Goal: Information Seeking & Learning: Check status

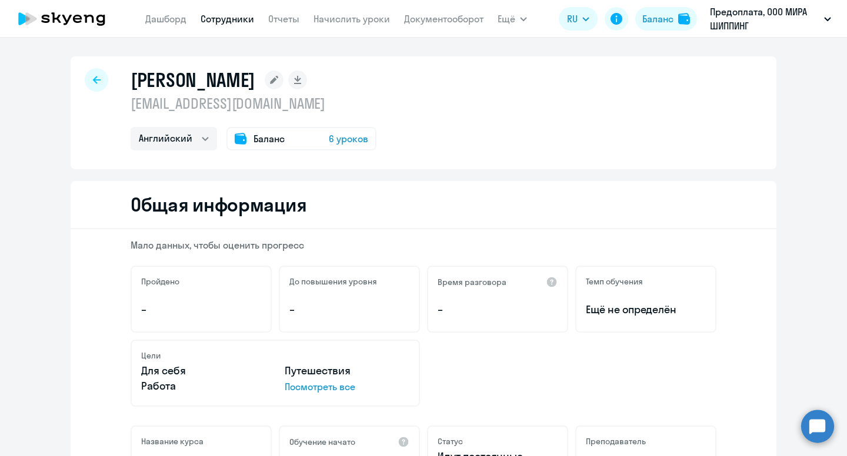
select select "english"
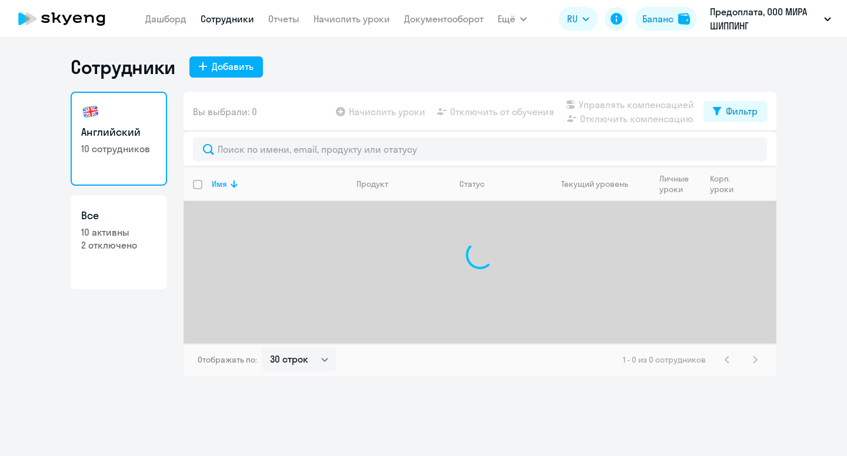
select select "30"
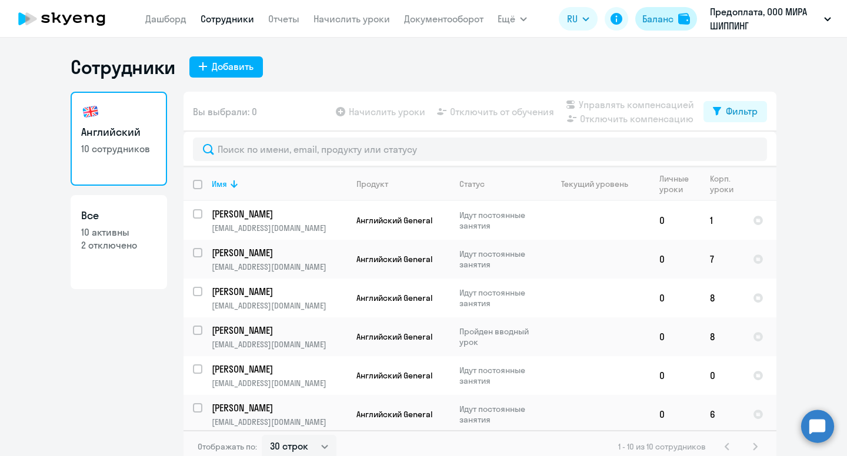
click at [670, 15] on div "Баланс" at bounding box center [657, 19] width 31 height 14
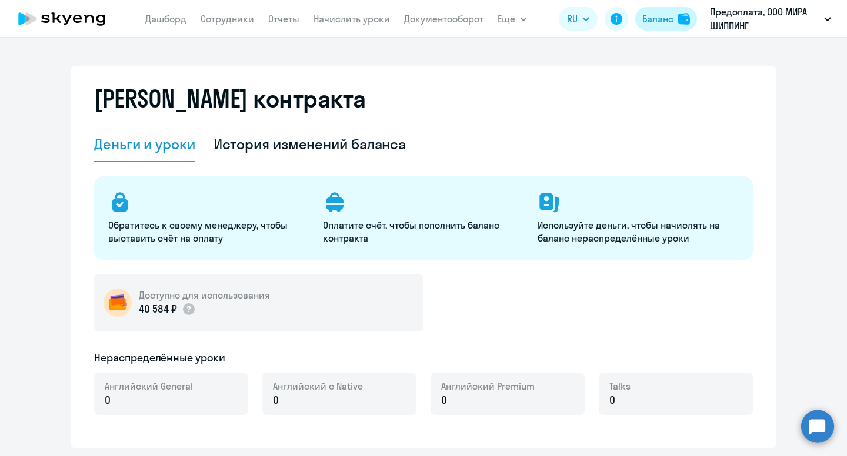
select select "english_adult_not_native_speaker"
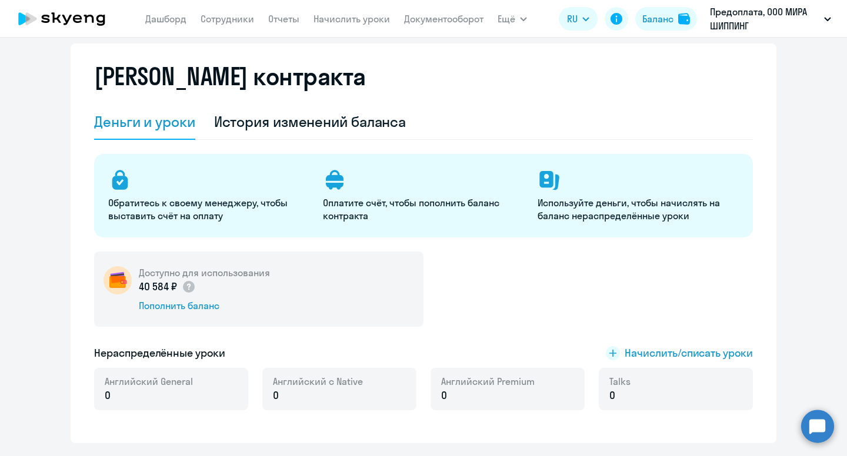
scroll to position [29, 0]
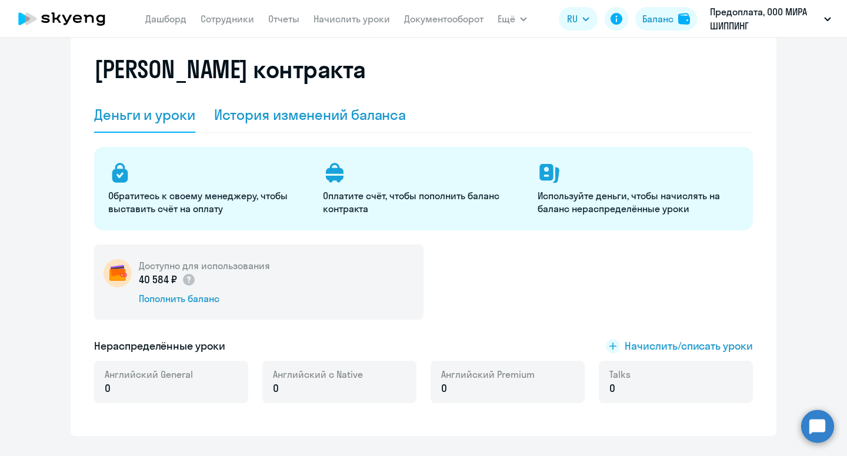
click at [346, 119] on div "История изменений баланса" at bounding box center [310, 114] width 192 height 19
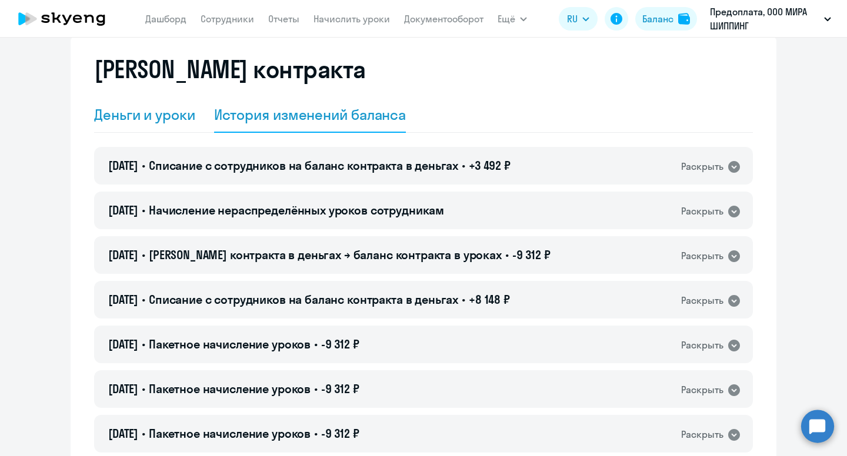
click at [162, 123] on div "Деньги и уроки" at bounding box center [144, 114] width 101 height 19
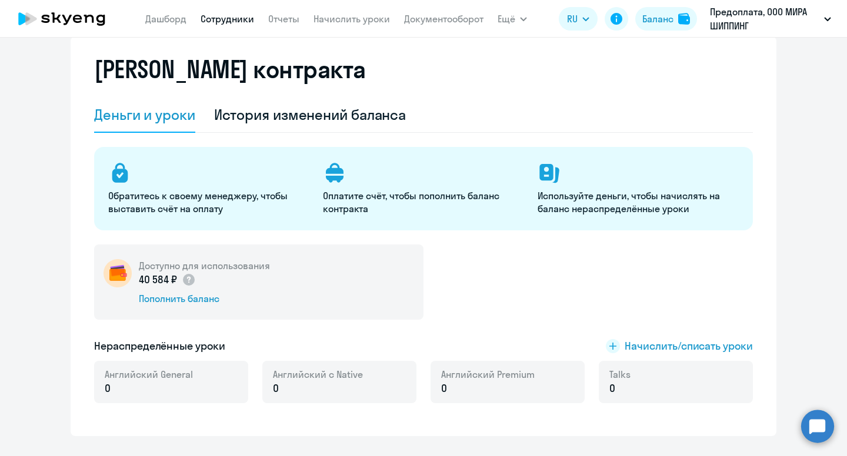
click at [222, 20] on link "Сотрудники" at bounding box center [228, 19] width 54 height 12
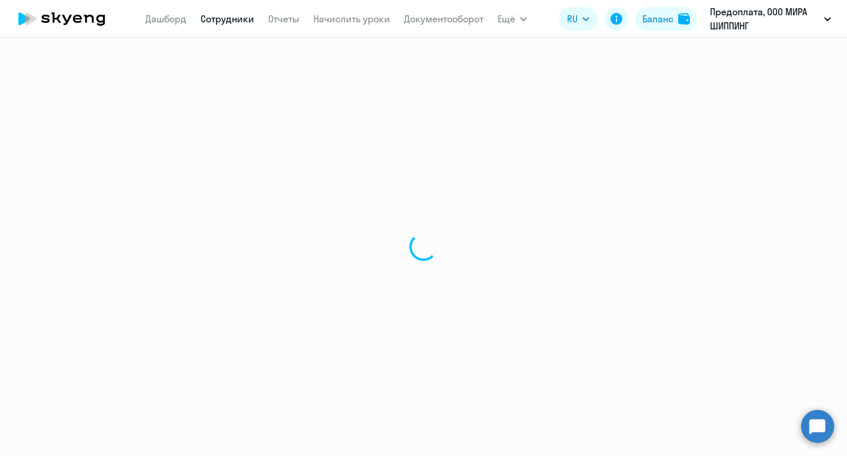
select select "30"
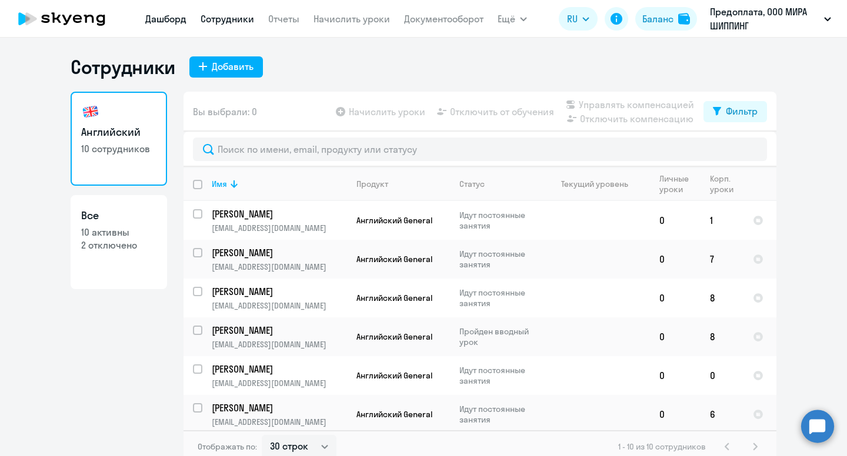
click at [169, 21] on link "Дашборд" at bounding box center [165, 19] width 41 height 12
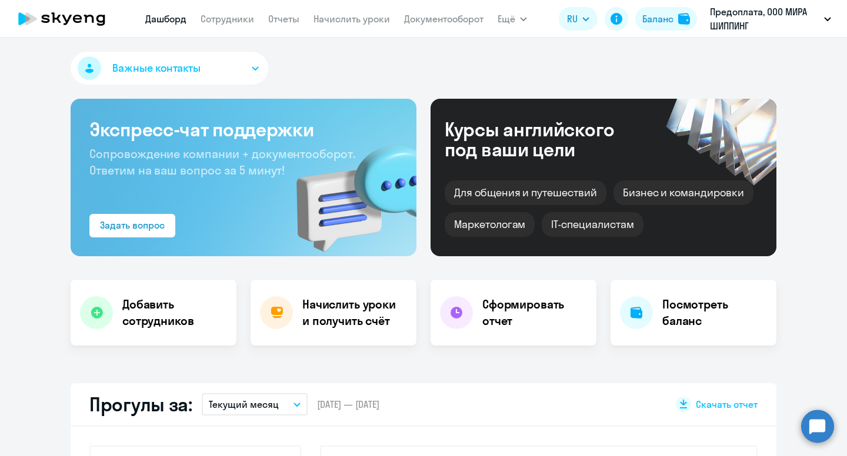
select select "30"
